Goal: Task Accomplishment & Management: Complete application form

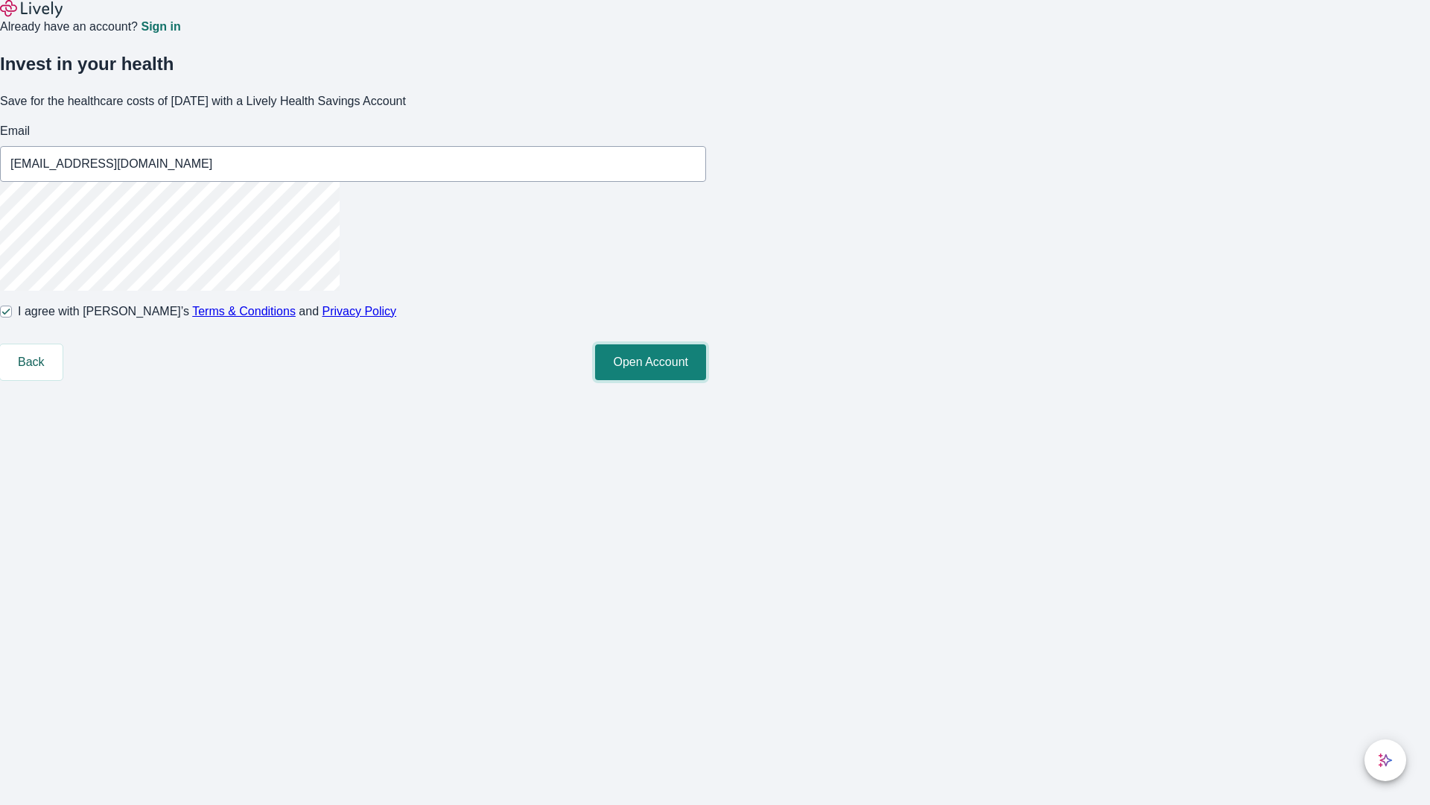
click at [706, 380] on button "Open Account" at bounding box center [650, 362] width 111 height 36
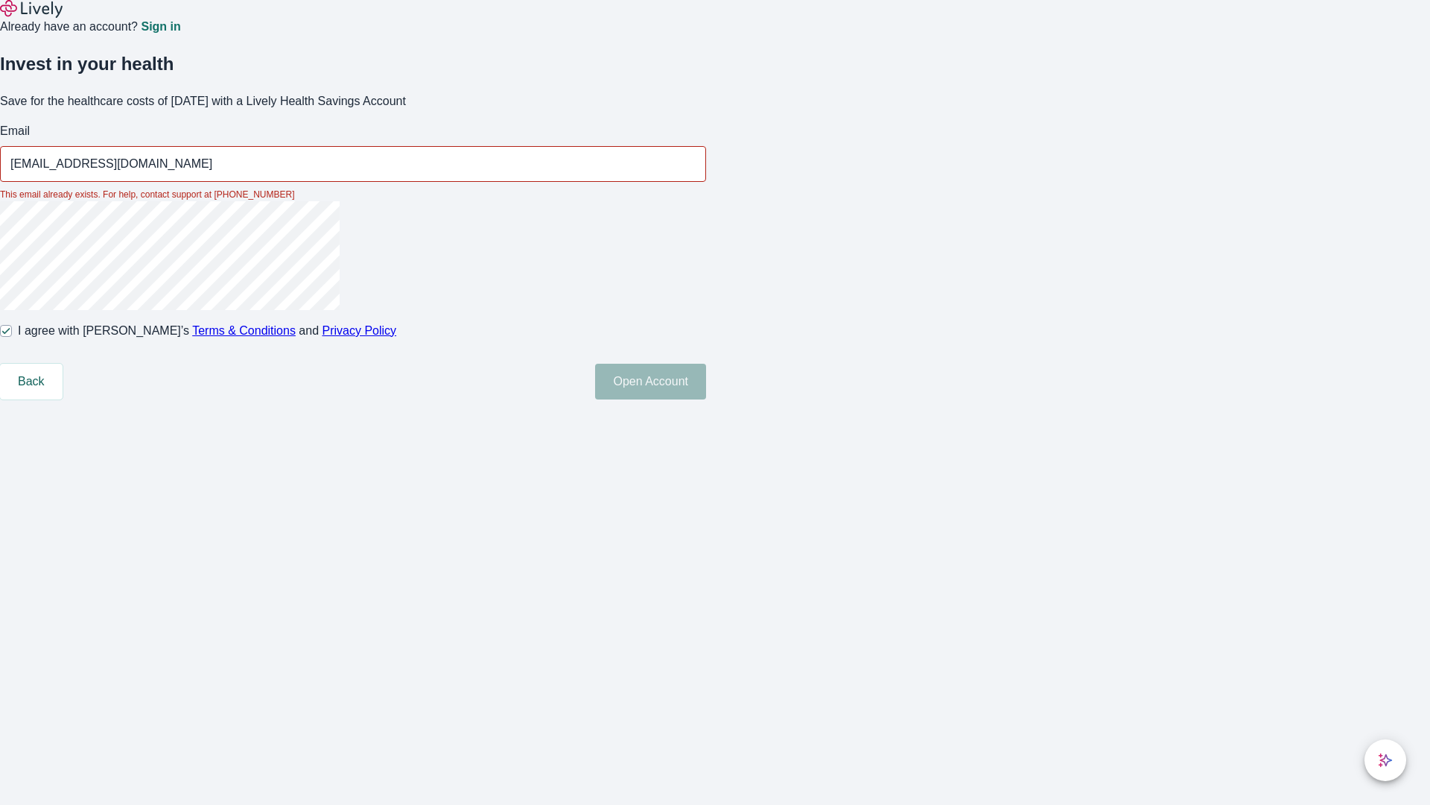
type input "[EMAIL_ADDRESS][DOMAIN_NAME]"
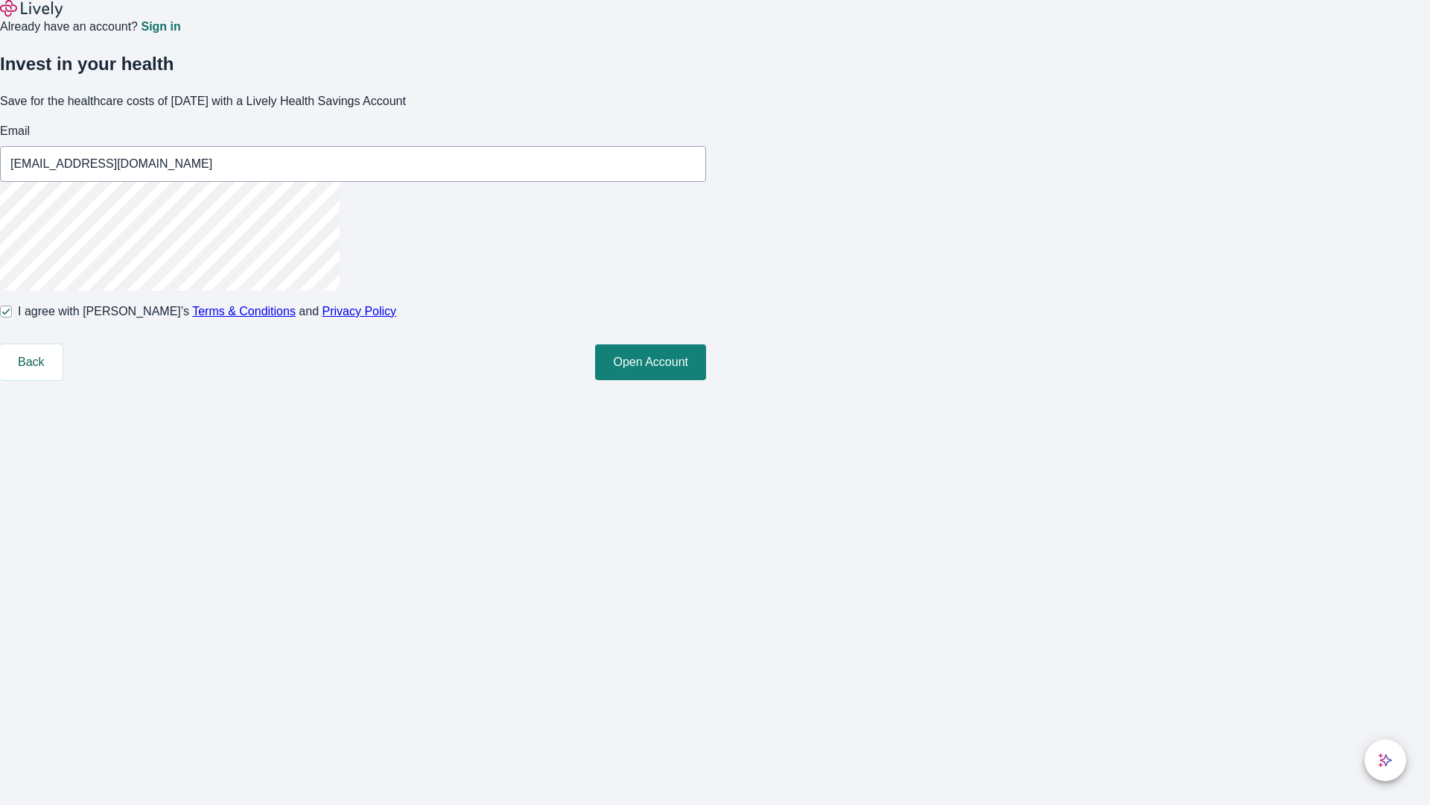
click at [12, 317] on input "I agree with Lively’s Terms & Conditions and Privacy Policy" at bounding box center [6, 311] width 12 height 12
checkbox input "false"
type input "[EMAIL_ADDRESS][DOMAIN_NAME]"
click at [12, 317] on input "I agree with Lively’s Terms & Conditions and Privacy Policy" at bounding box center [6, 311] width 12 height 12
checkbox input "true"
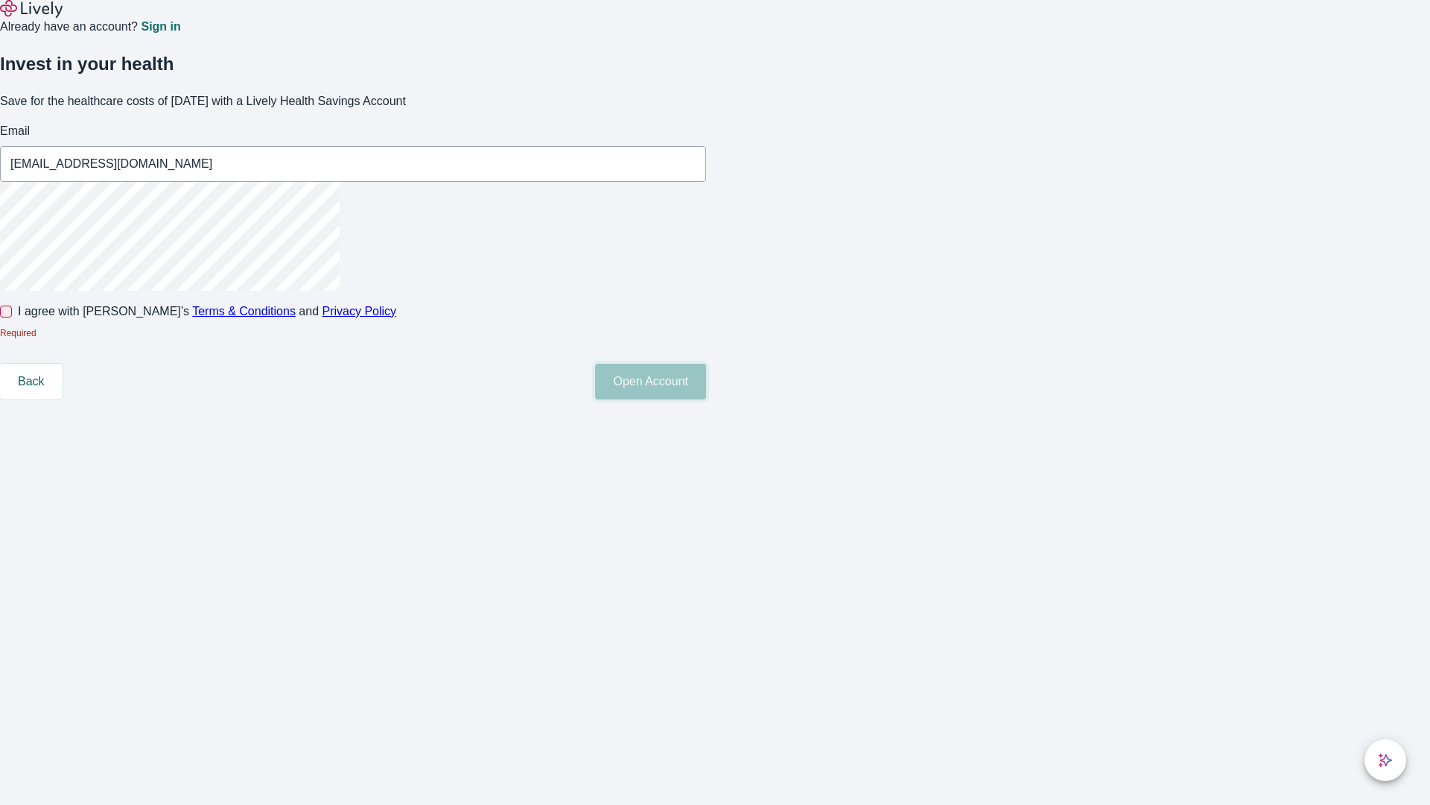
click at [706, 399] on button "Open Account" at bounding box center [650, 382] width 111 height 36
